Goal: Transaction & Acquisition: Purchase product/service

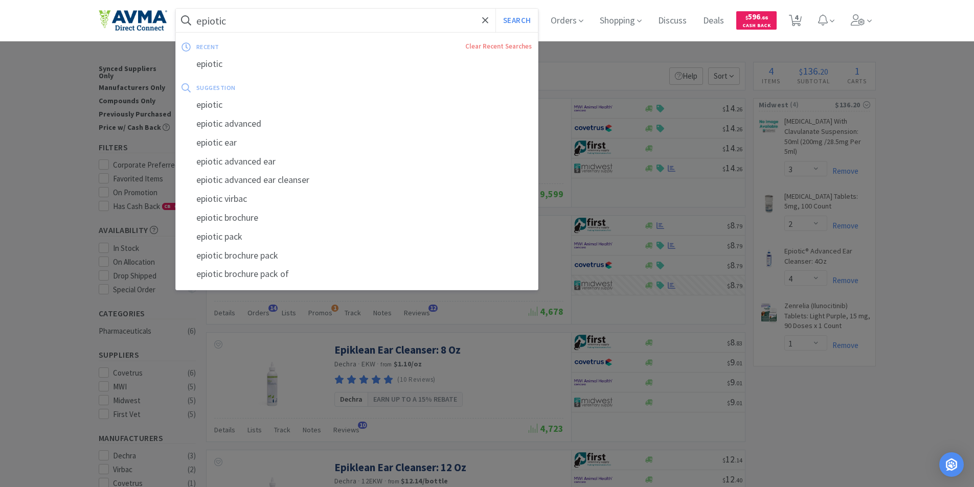
select select "3"
select select "2"
select select "4"
select select "1"
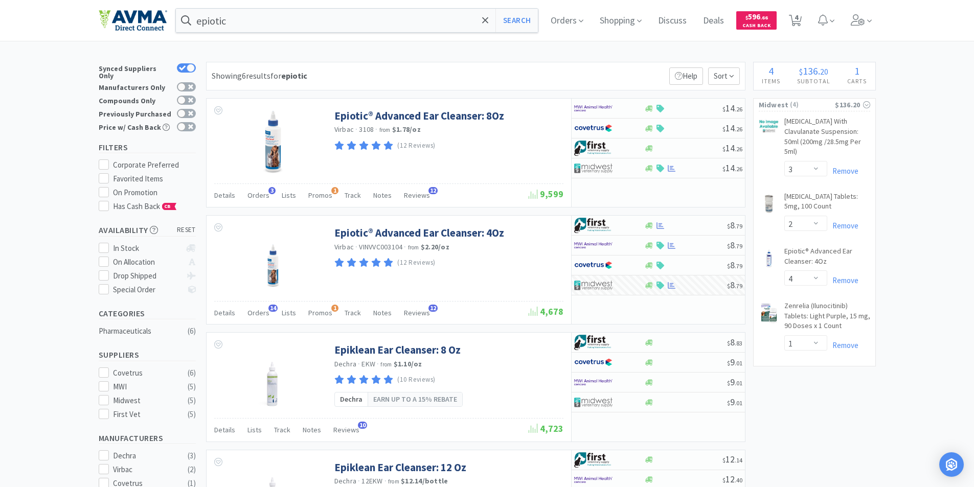
click at [46, 382] on div at bounding box center [487, 243] width 974 height 487
click at [240, 16] on input "epiotic" at bounding box center [357, 21] width 363 height 24
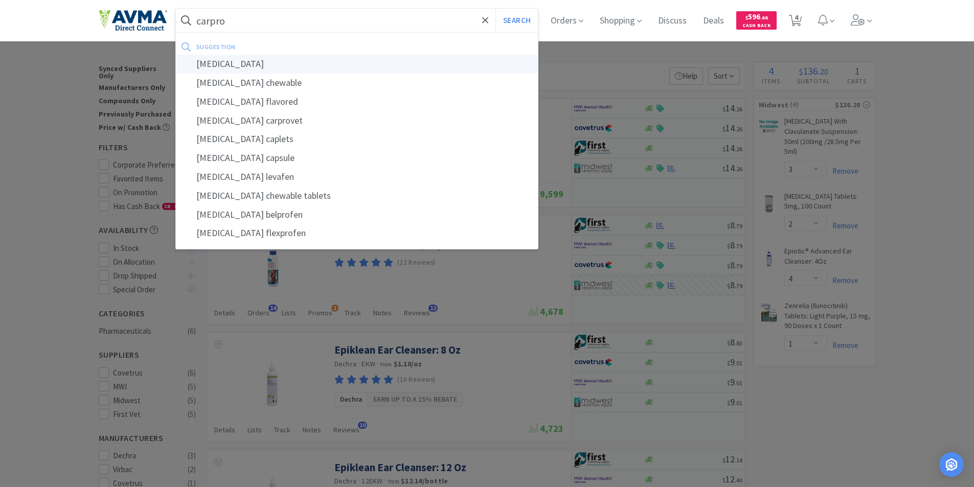
click at [225, 63] on div "[MEDICAL_DATA]" at bounding box center [357, 64] width 363 height 19
type input "[MEDICAL_DATA]"
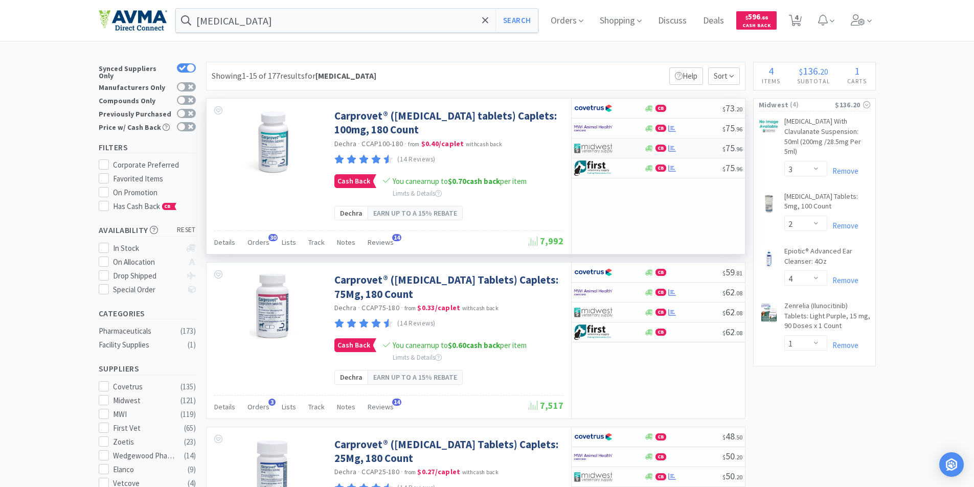
click at [592, 146] on img at bounding box center [593, 148] width 38 height 15
select select "1"
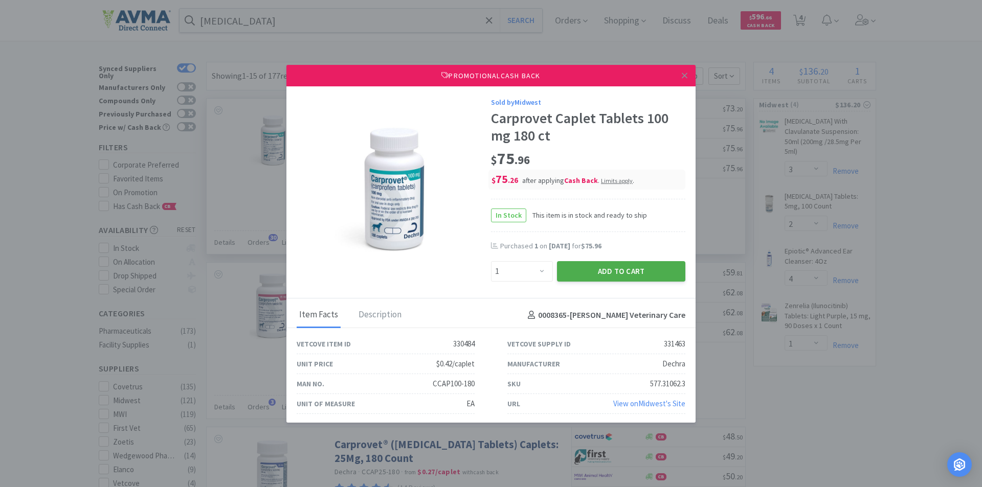
click at [596, 269] on button "Add to Cart" at bounding box center [621, 271] width 128 height 20
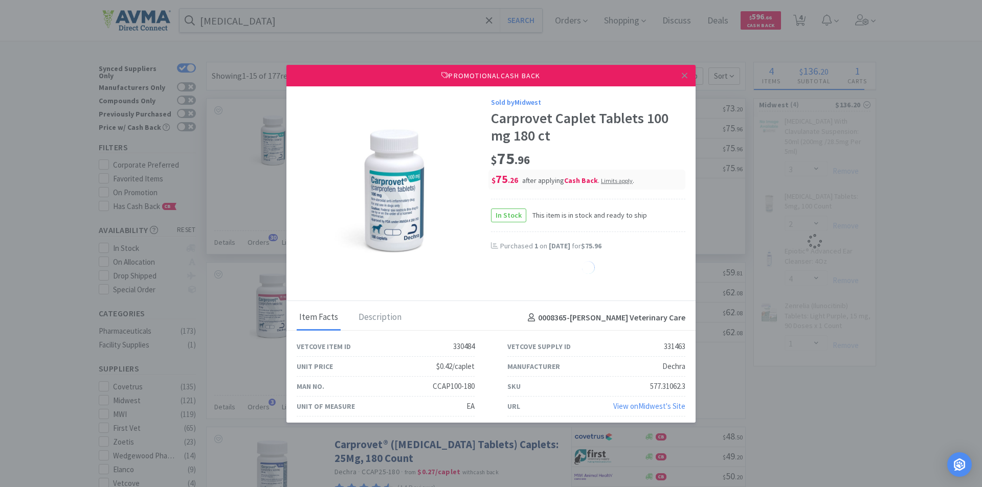
select select "1"
select select "4"
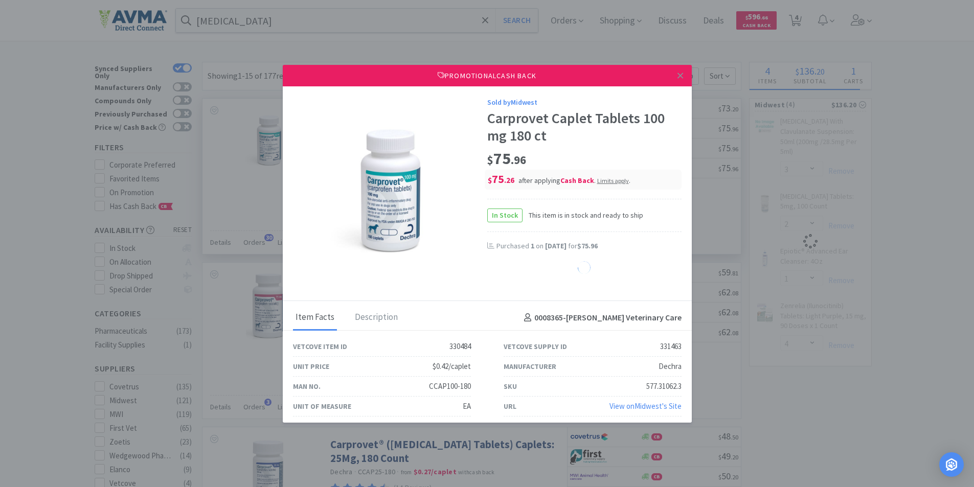
select select "1"
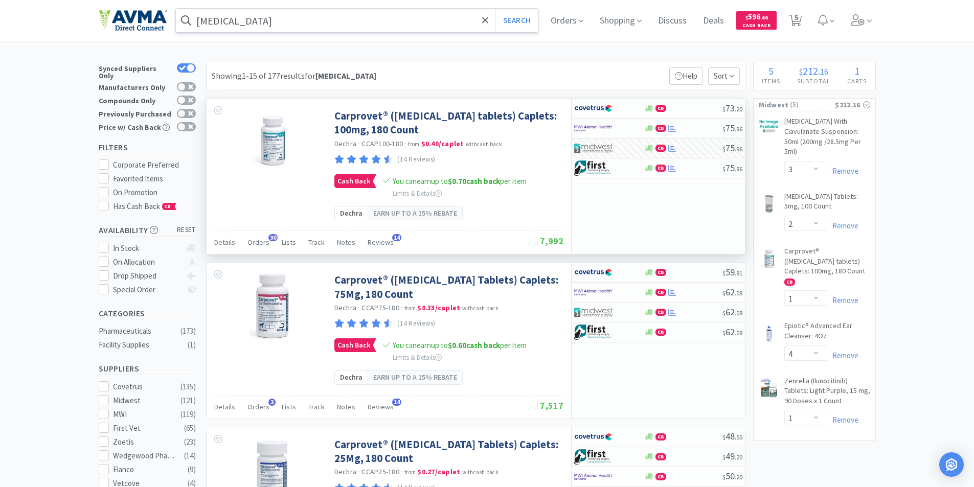
click at [273, 23] on input "[MEDICAL_DATA]" at bounding box center [357, 21] width 363 height 24
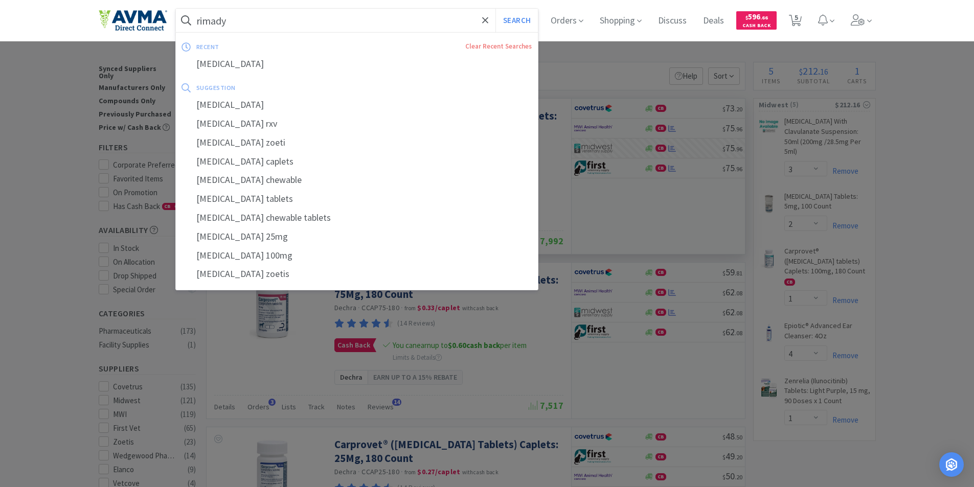
click at [210, 63] on div "[MEDICAL_DATA]" at bounding box center [357, 64] width 363 height 19
type input "[MEDICAL_DATA]"
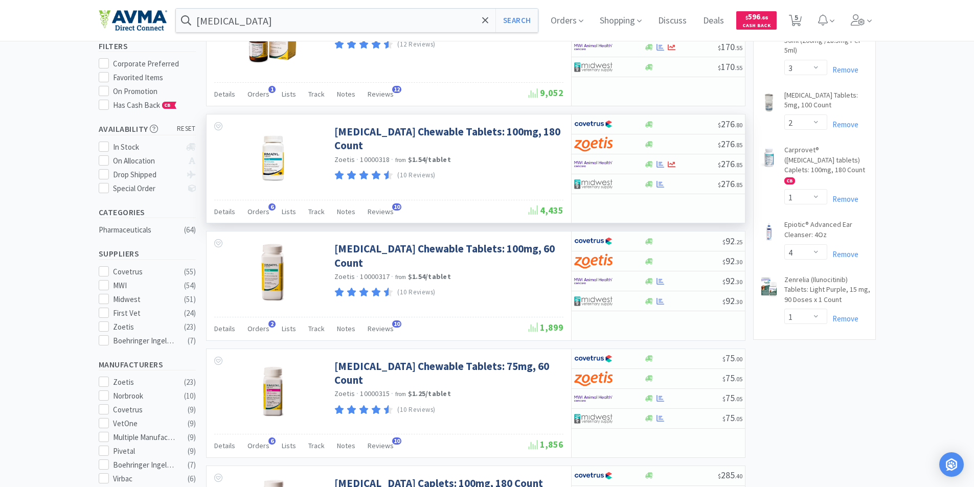
scroll to position [102, 0]
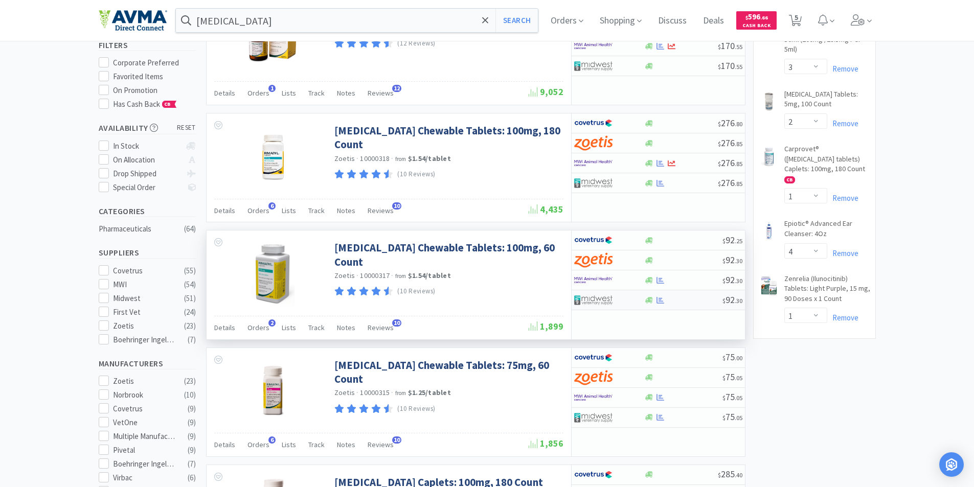
click at [591, 297] on img at bounding box center [593, 300] width 38 height 15
select select "1"
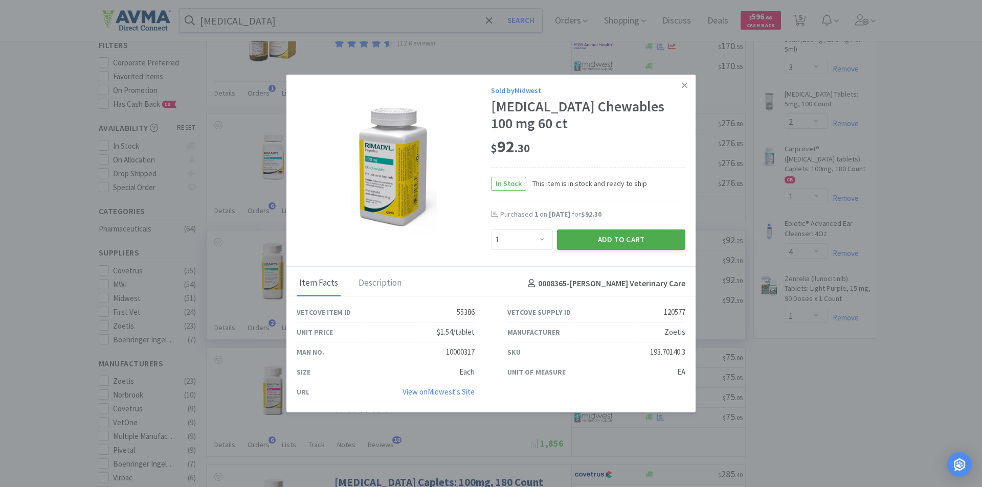
click at [602, 241] on button "Add to Cart" at bounding box center [621, 240] width 128 height 20
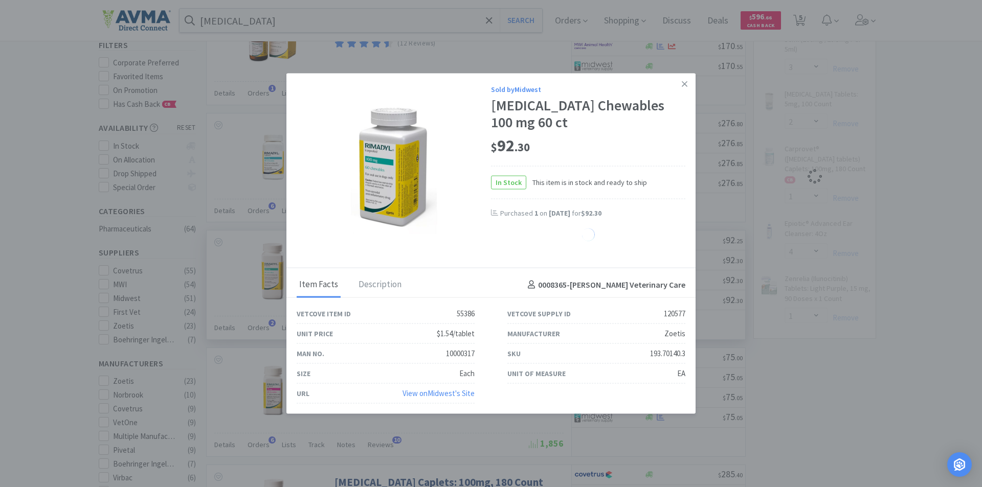
select select "1"
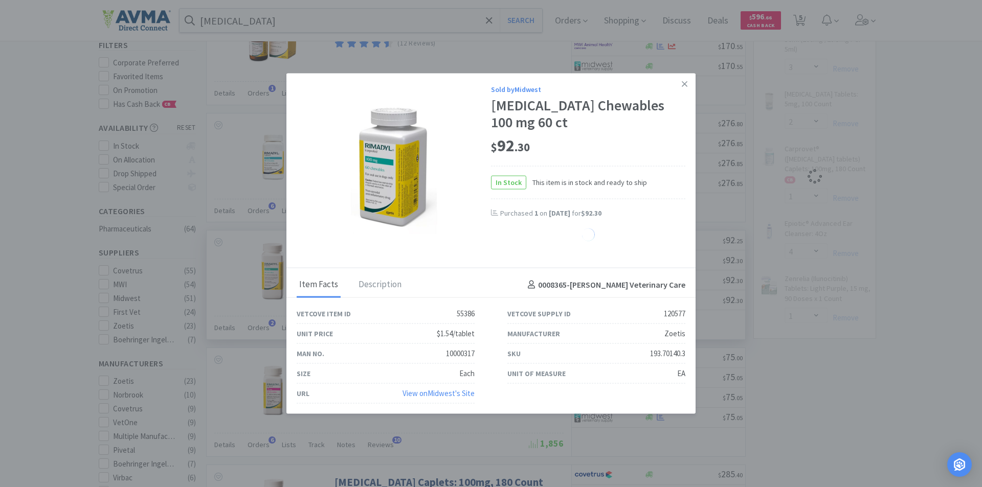
select select "1"
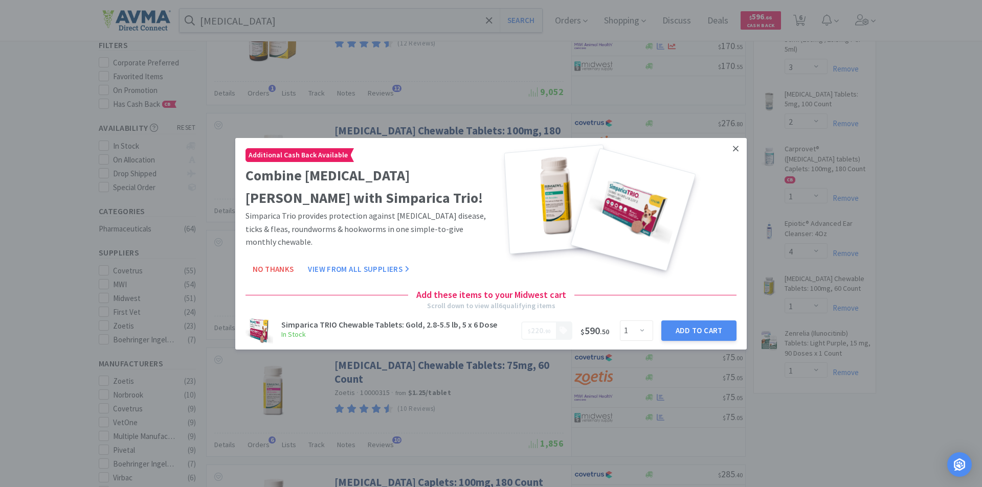
click at [733, 153] on icon at bounding box center [736, 148] width 6 height 9
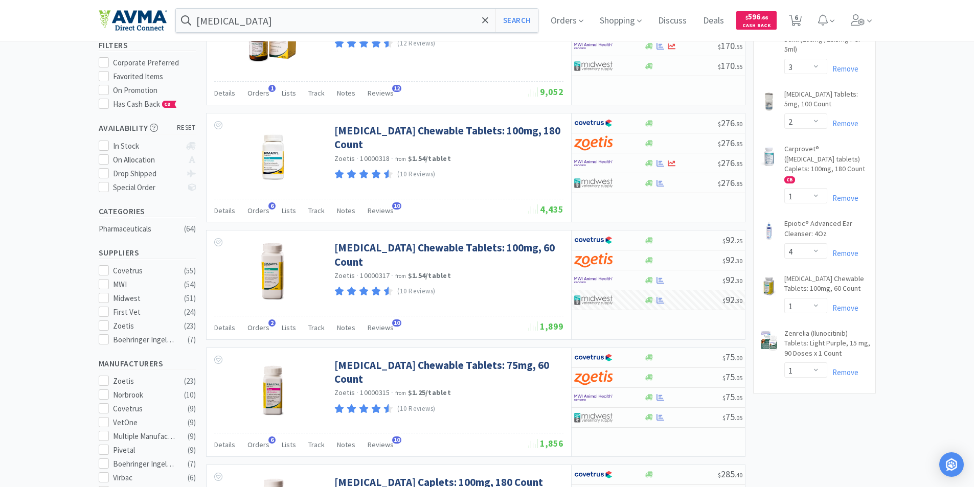
scroll to position [0, 0]
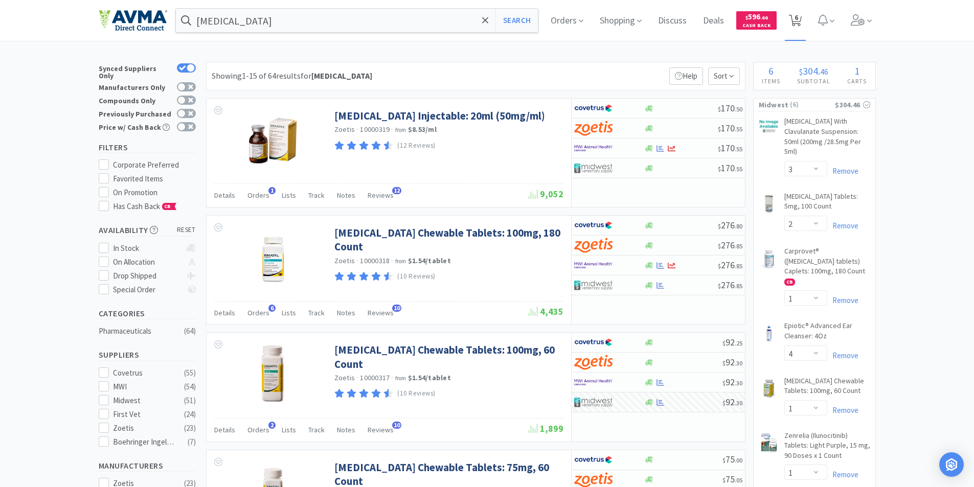
click at [798, 17] on span "6" at bounding box center [797, 17] width 4 height 41
select select "3"
select select "2"
select select "1"
select select "4"
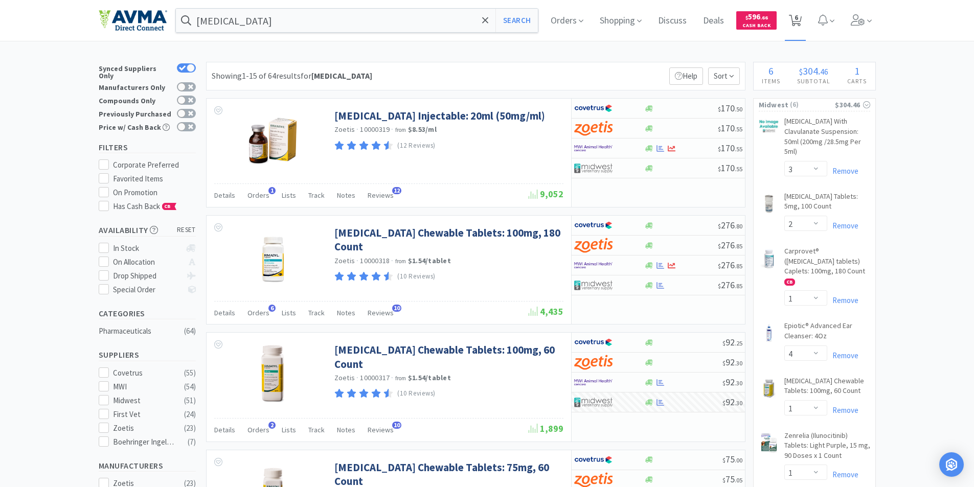
select select "1"
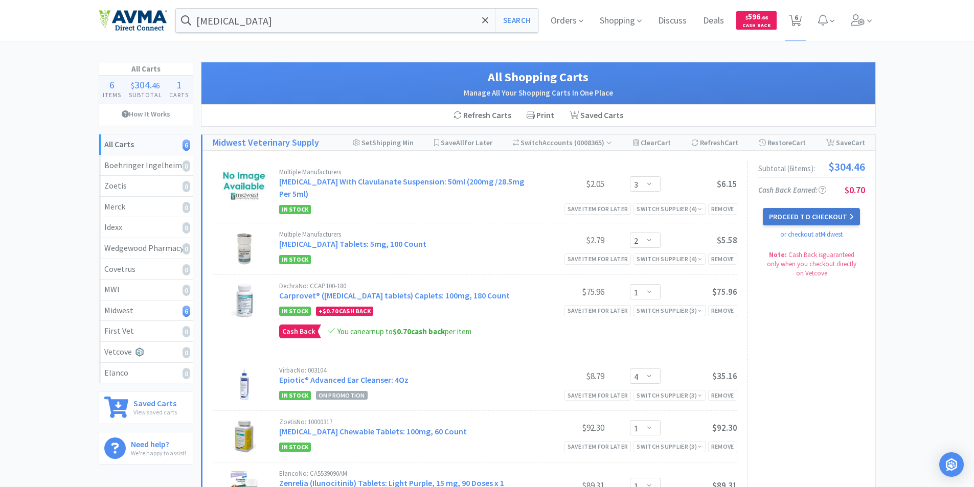
click at [793, 213] on button "Proceed to Checkout" at bounding box center [811, 216] width 97 height 17
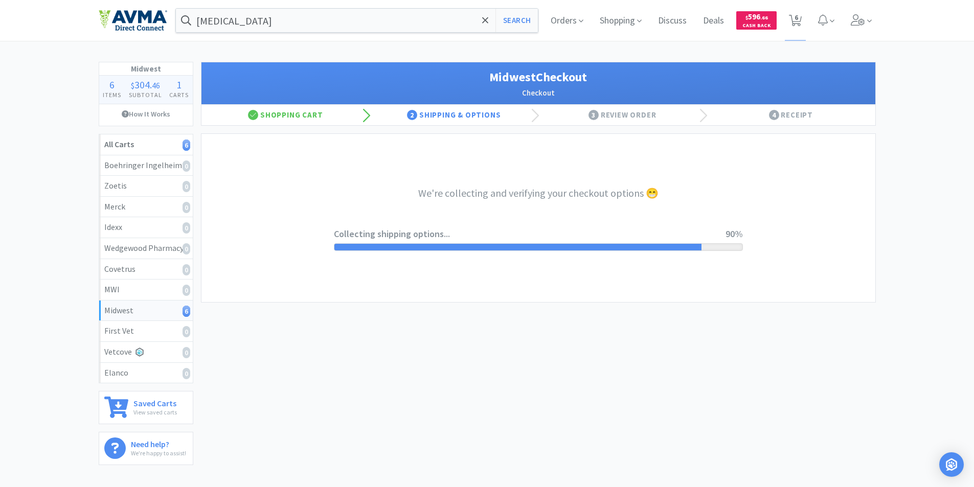
select select "0"
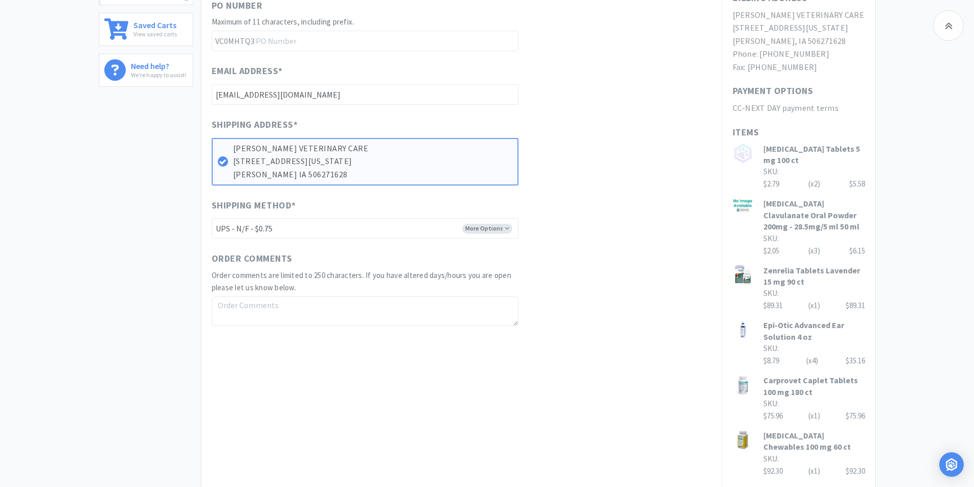
scroll to position [526, 0]
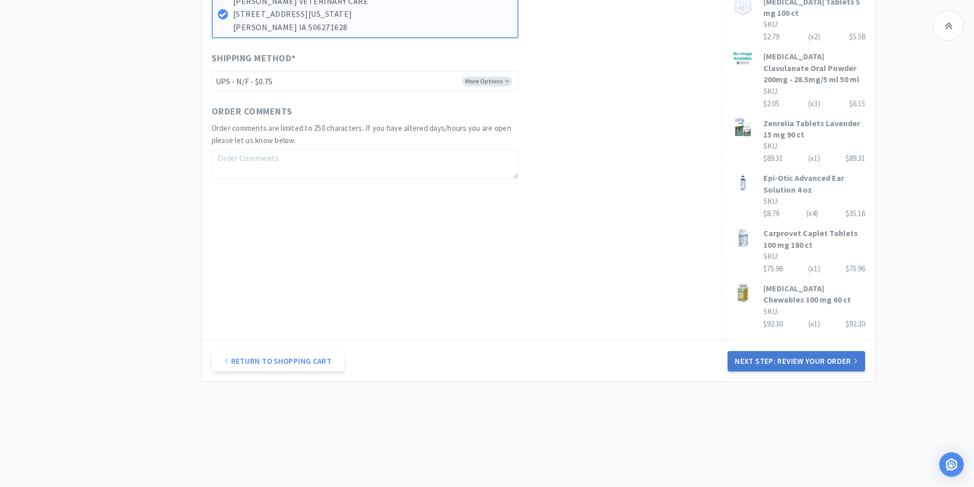
click at [800, 361] on button "Next Step: Review Your Order" at bounding box center [796, 361] width 137 height 20
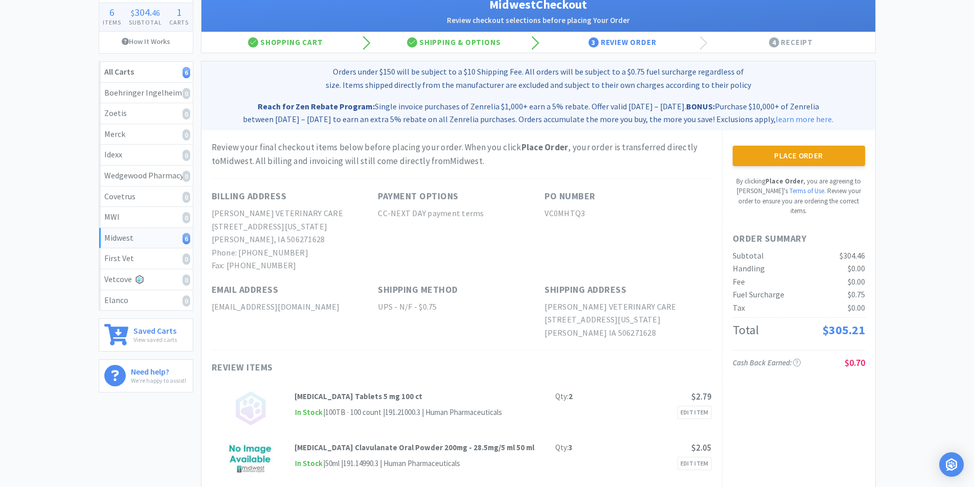
scroll to position [0, 0]
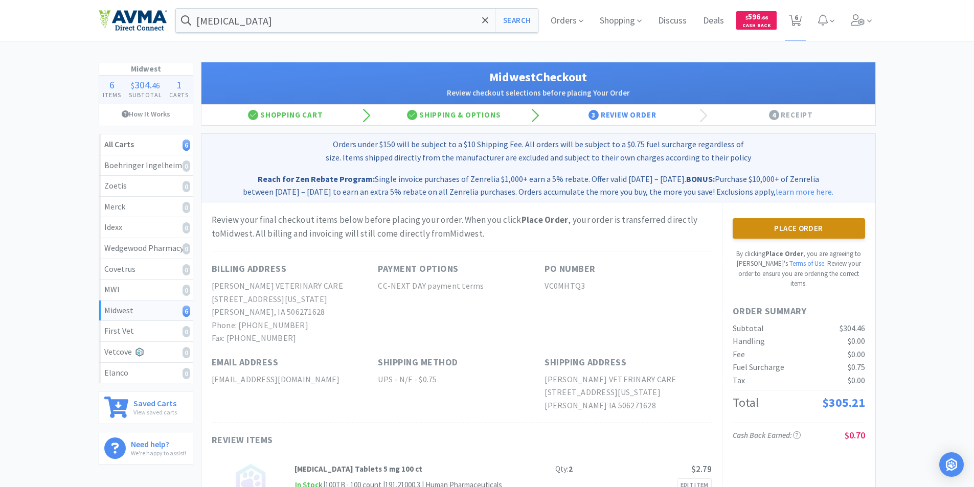
click at [790, 227] on button "Place Order" at bounding box center [799, 228] width 132 height 20
